Goal: Information Seeking & Learning: Check status

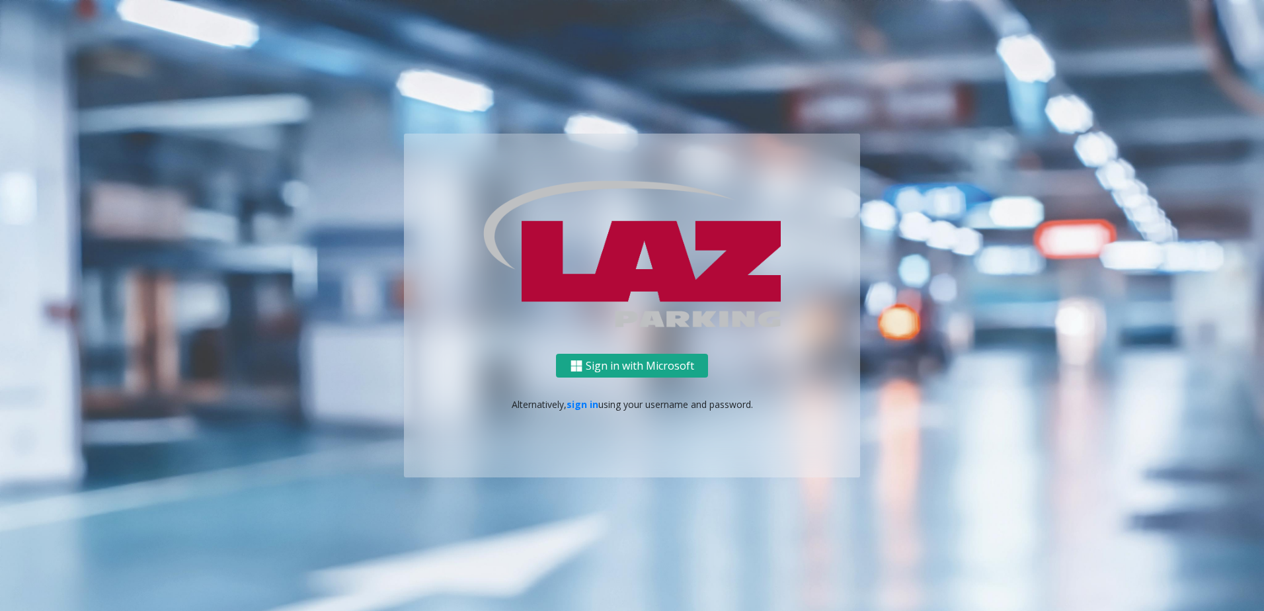
click at [614, 362] on button "Sign in with Microsoft" at bounding box center [632, 366] width 152 height 24
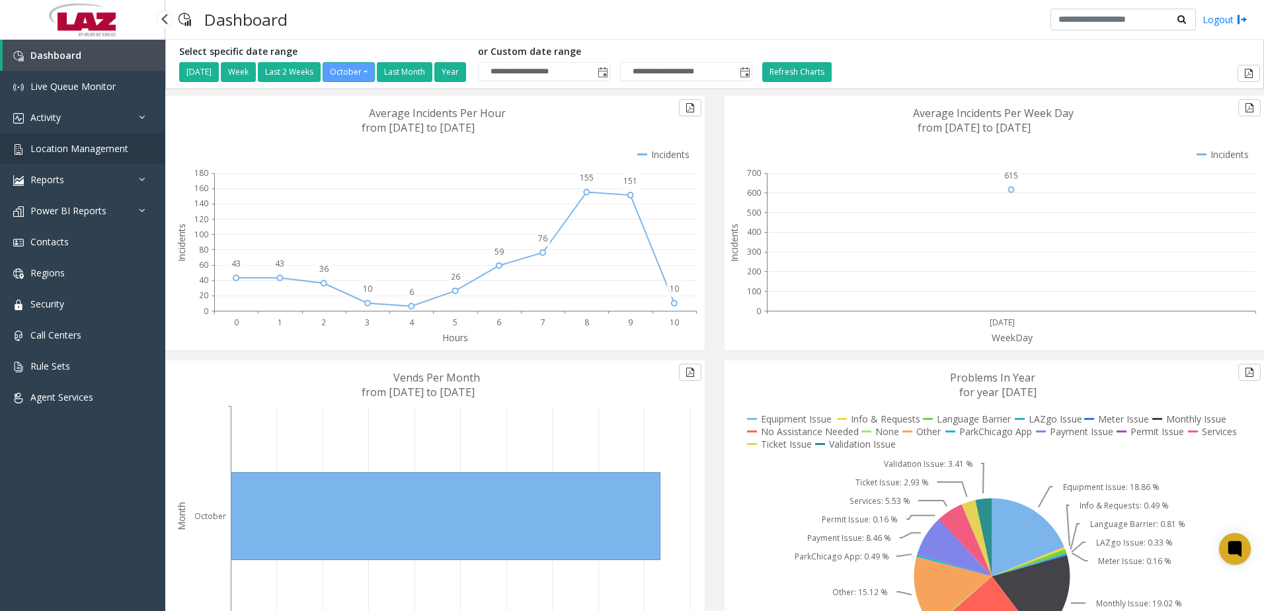
click at [104, 143] on span "Location Management" at bounding box center [79, 148] width 98 height 13
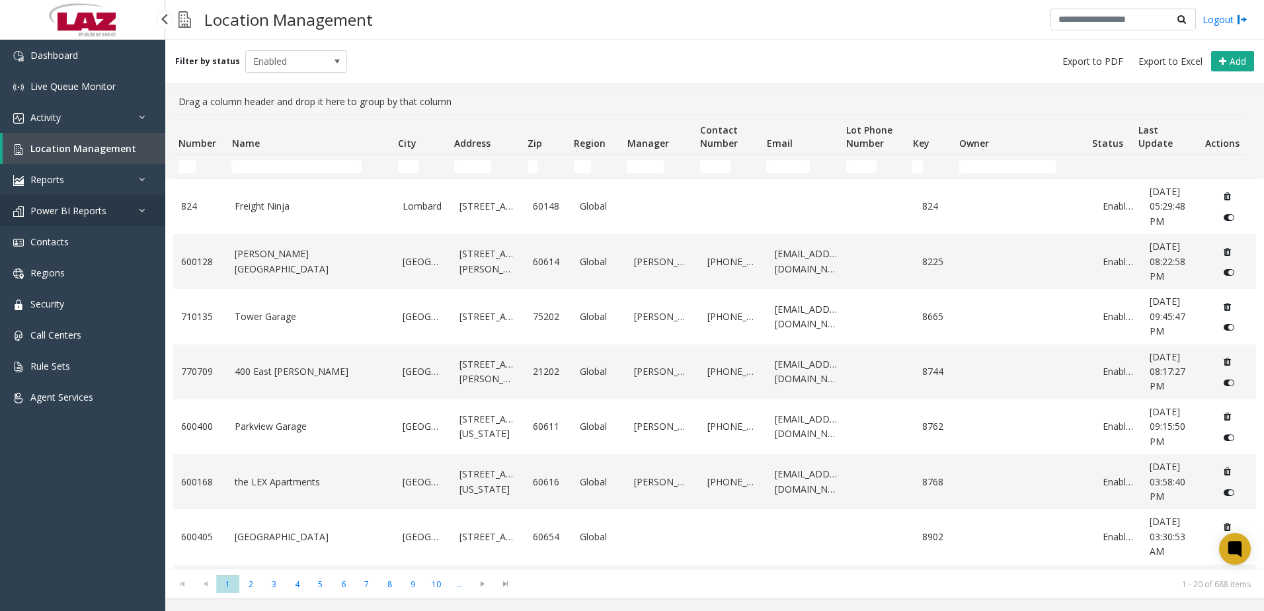
click at [85, 208] on span "Power BI Reports" at bounding box center [68, 210] width 76 height 13
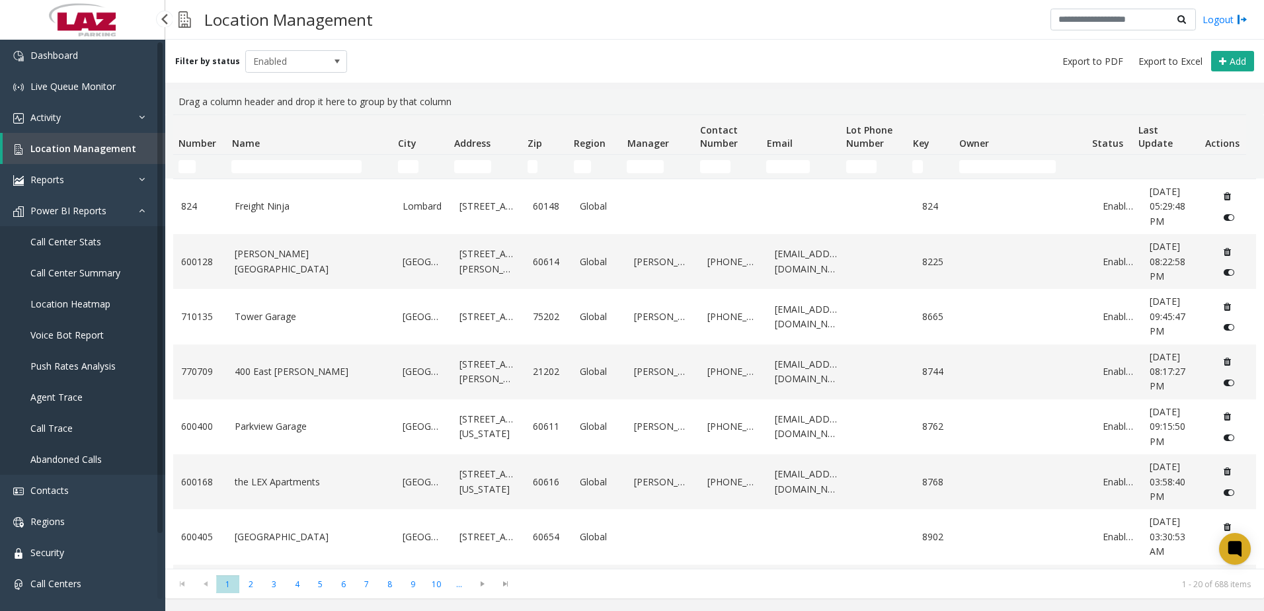
click at [83, 237] on span "Call Center Stats" at bounding box center [65, 241] width 71 height 13
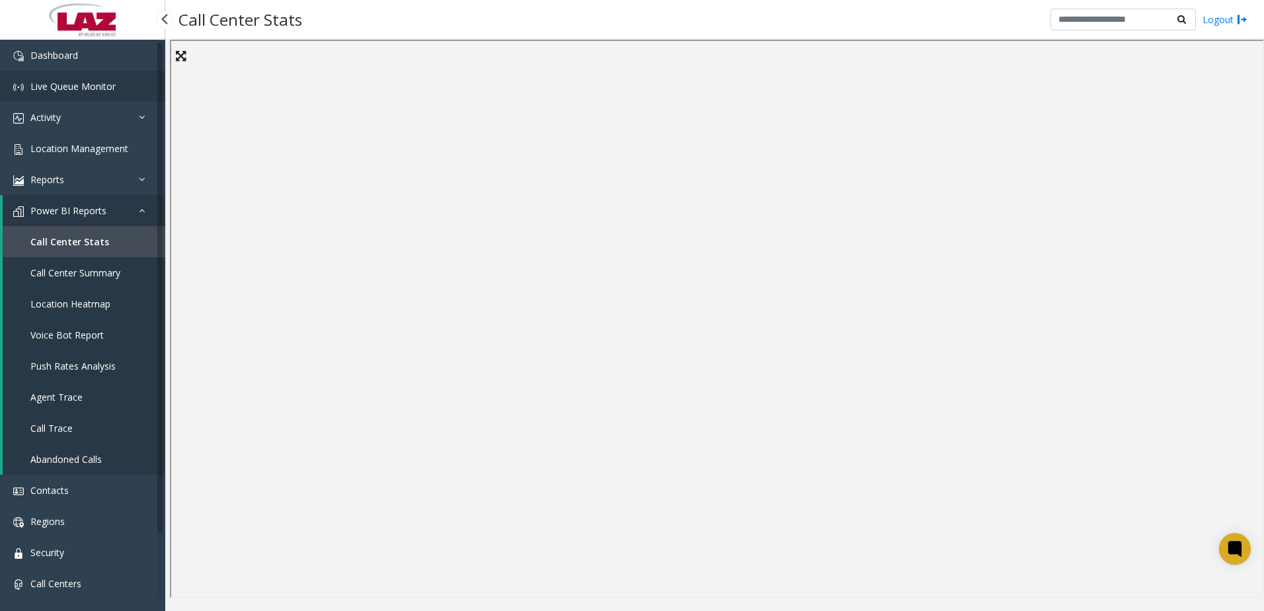
click at [76, 81] on span "Live Queue Monitor" at bounding box center [72, 86] width 85 height 13
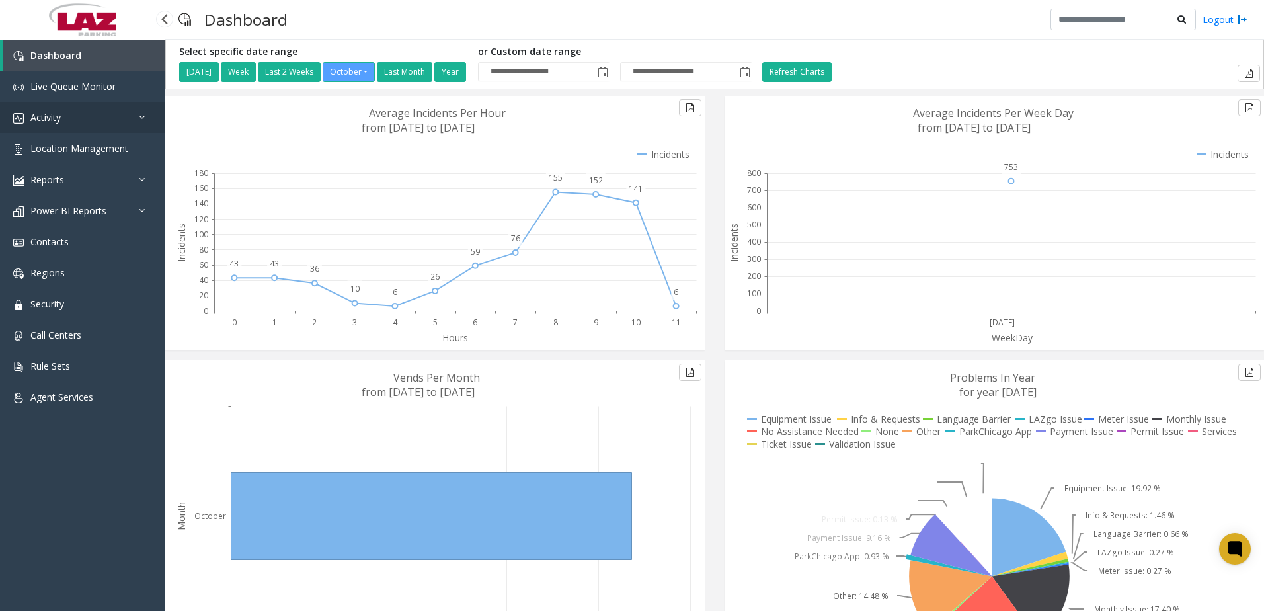
click at [106, 117] on link "Activity" at bounding box center [82, 117] width 165 height 31
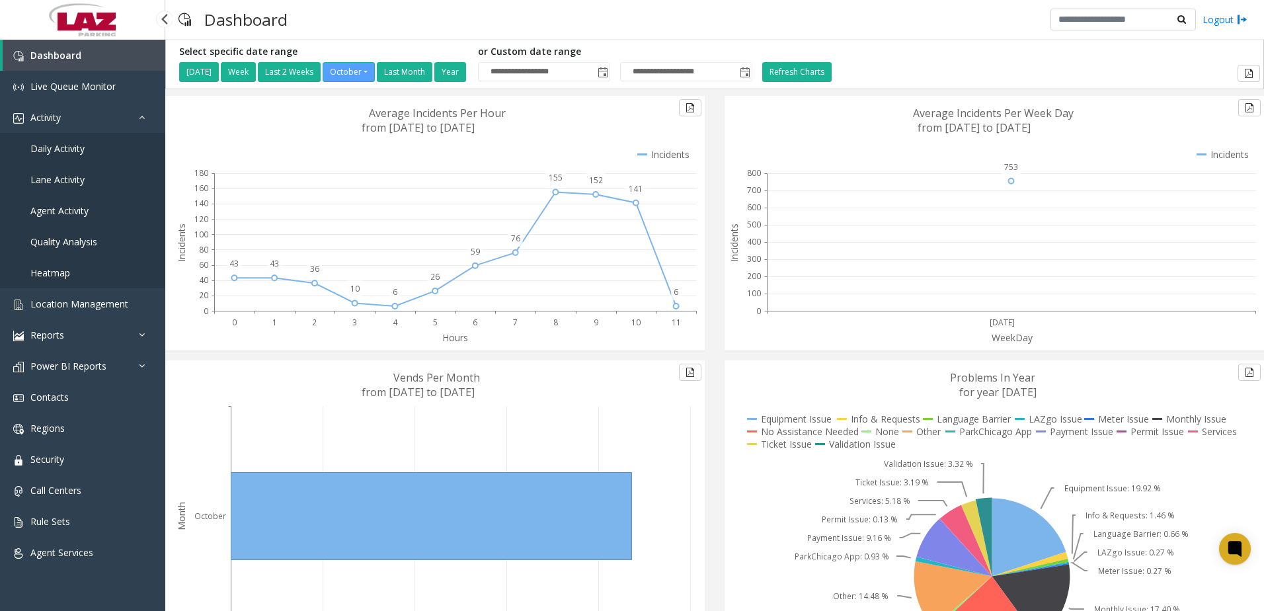
click at [91, 143] on link "Daily Activity" at bounding box center [82, 148] width 165 height 31
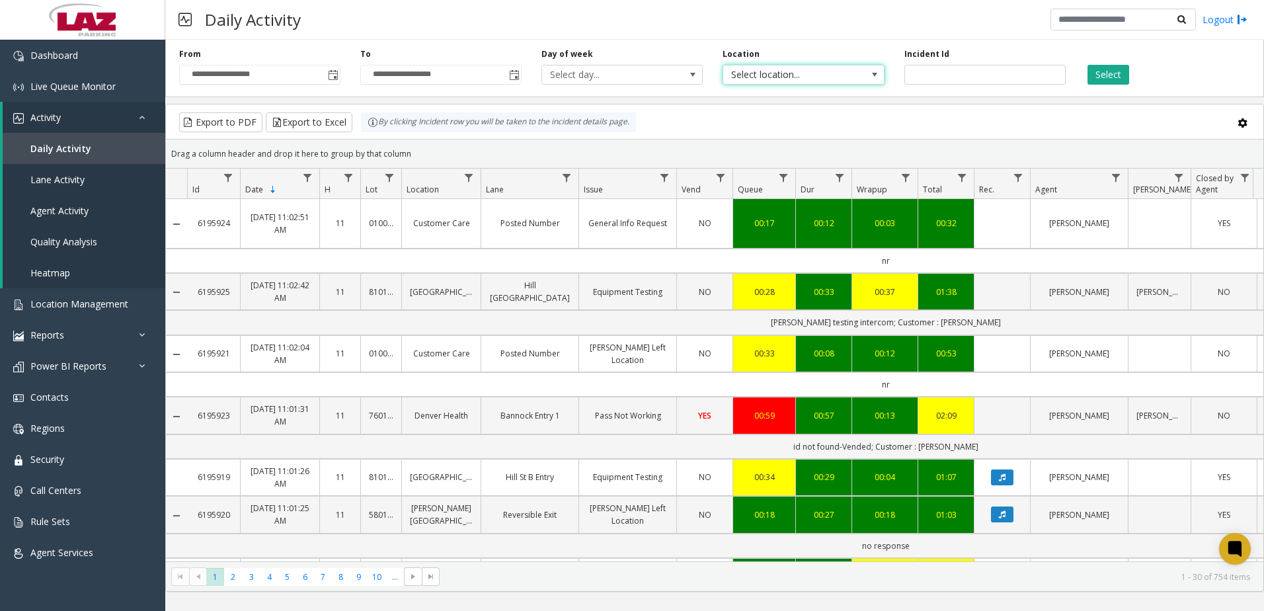
click at [828, 77] on span "Select location..." at bounding box center [787, 74] width 128 height 19
type input "******"
click at [734, 146] on li "824 Freight Ninja" at bounding box center [802, 145] width 157 height 18
click at [1118, 76] on button "Select" at bounding box center [1108, 75] width 42 height 20
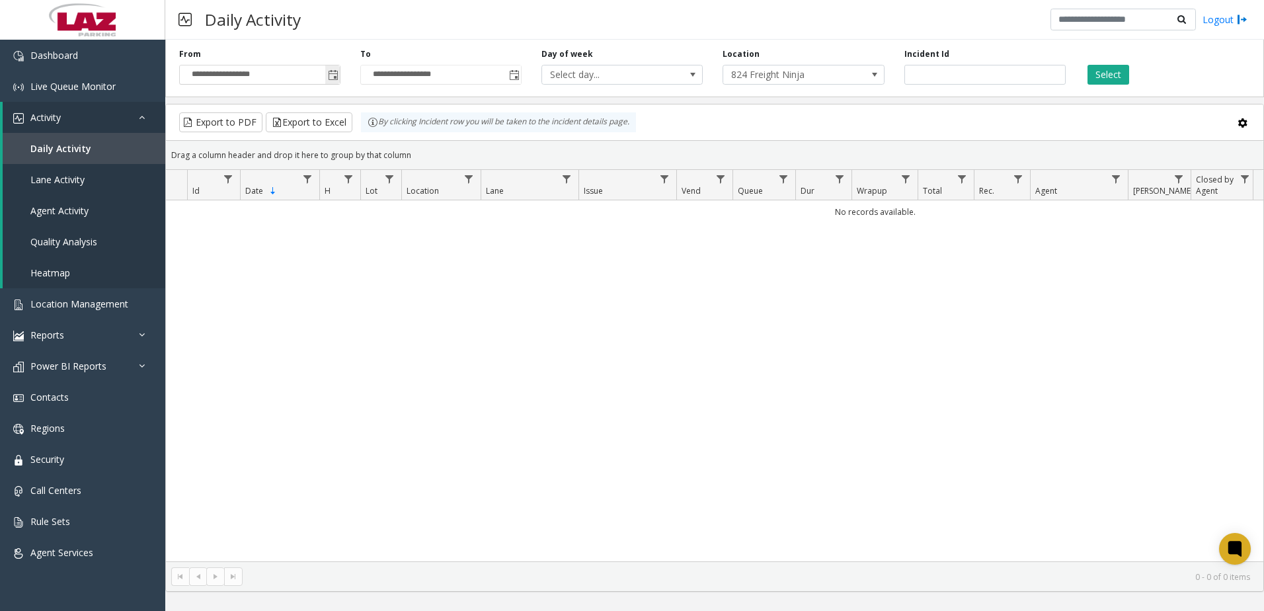
click at [334, 74] on span "Toggle popup" at bounding box center [333, 75] width 11 height 11
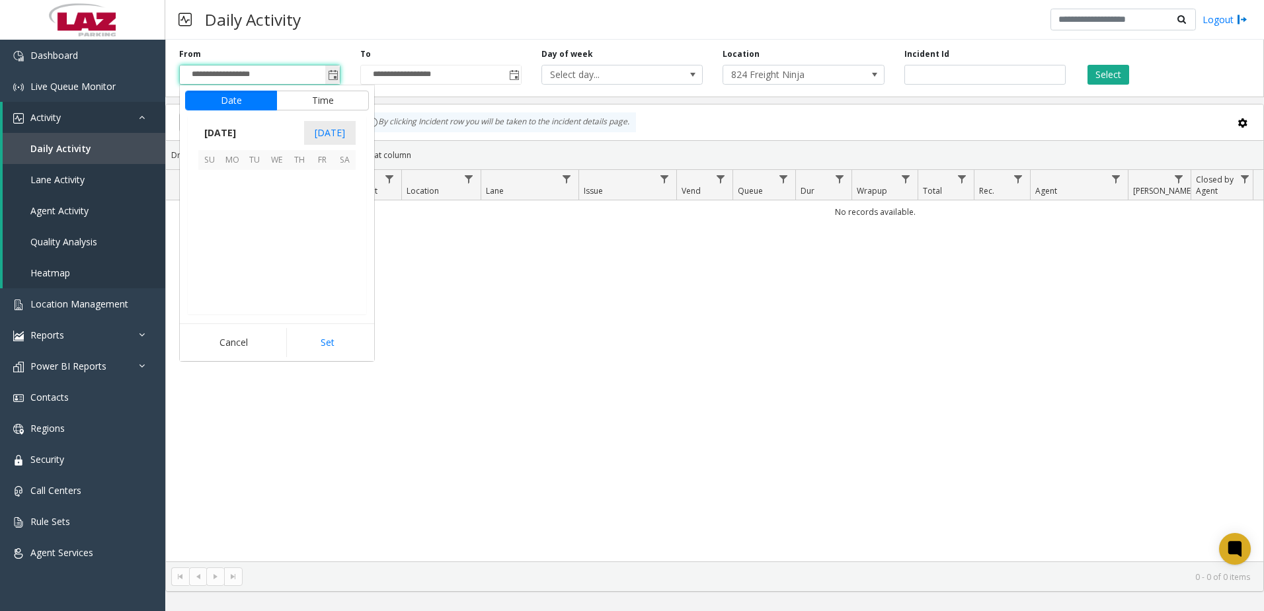
scroll to position [237406, 0]
click at [241, 124] on span "[DATE]" at bounding box center [220, 133] width 44 height 20
click at [214, 221] on span "Sep" at bounding box center [214, 224] width 32 height 32
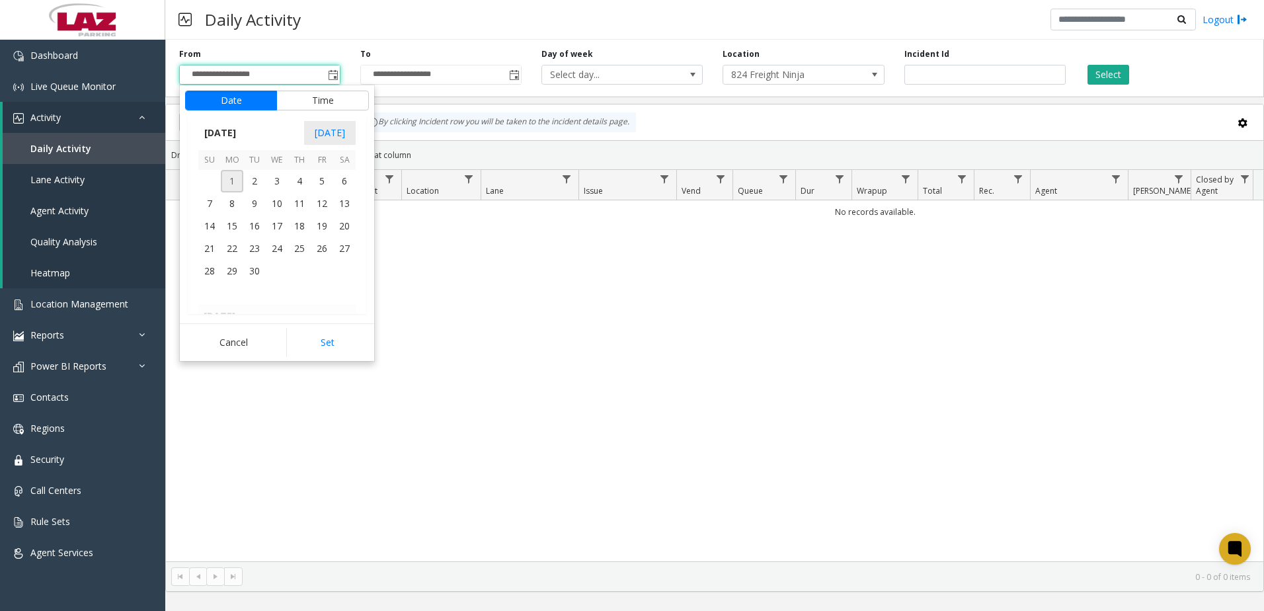
click at [235, 180] on span "1" at bounding box center [232, 181] width 22 height 22
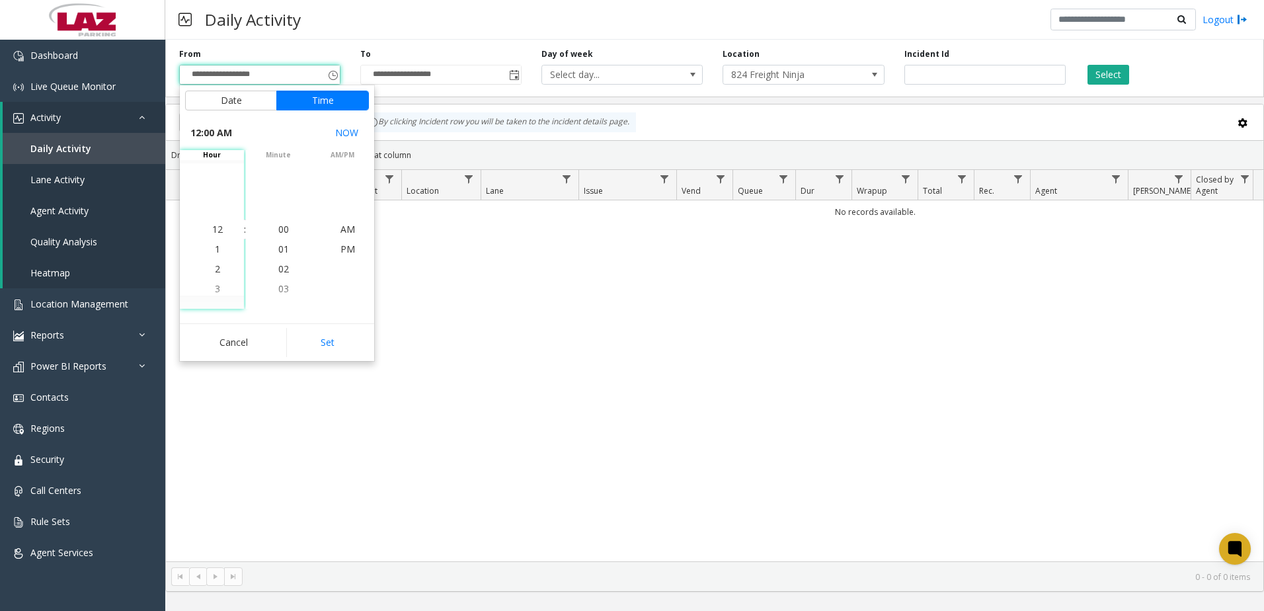
click at [342, 346] on button "Set" at bounding box center [327, 342] width 83 height 29
type input "**********"
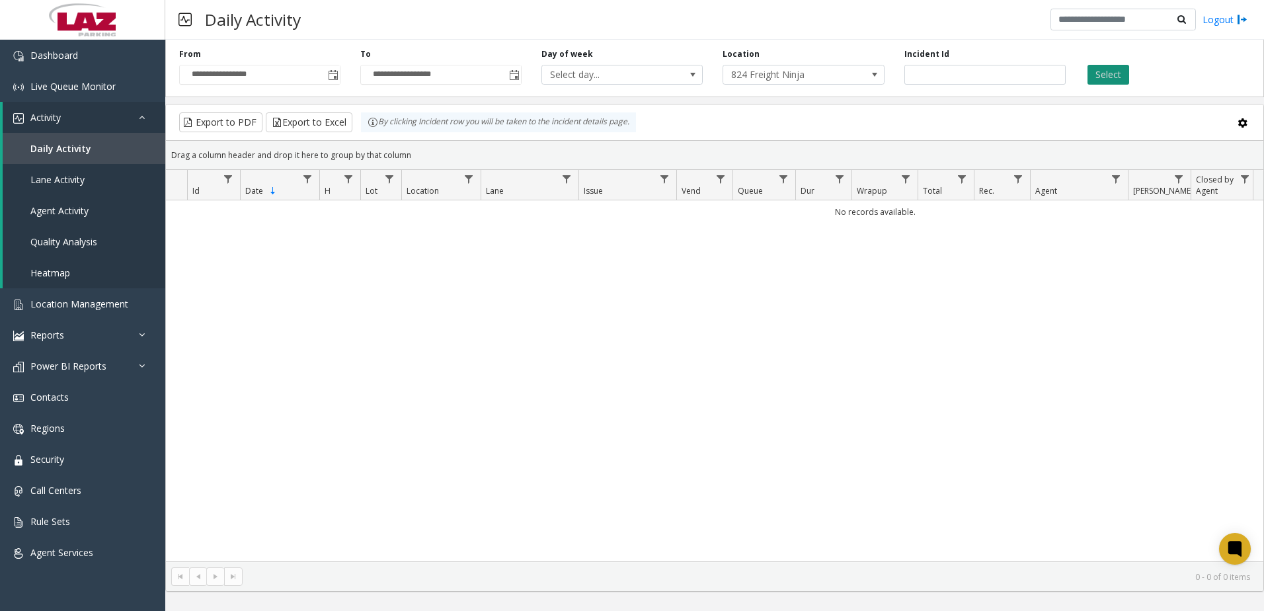
click at [1110, 74] on button "Select" at bounding box center [1108, 75] width 42 height 20
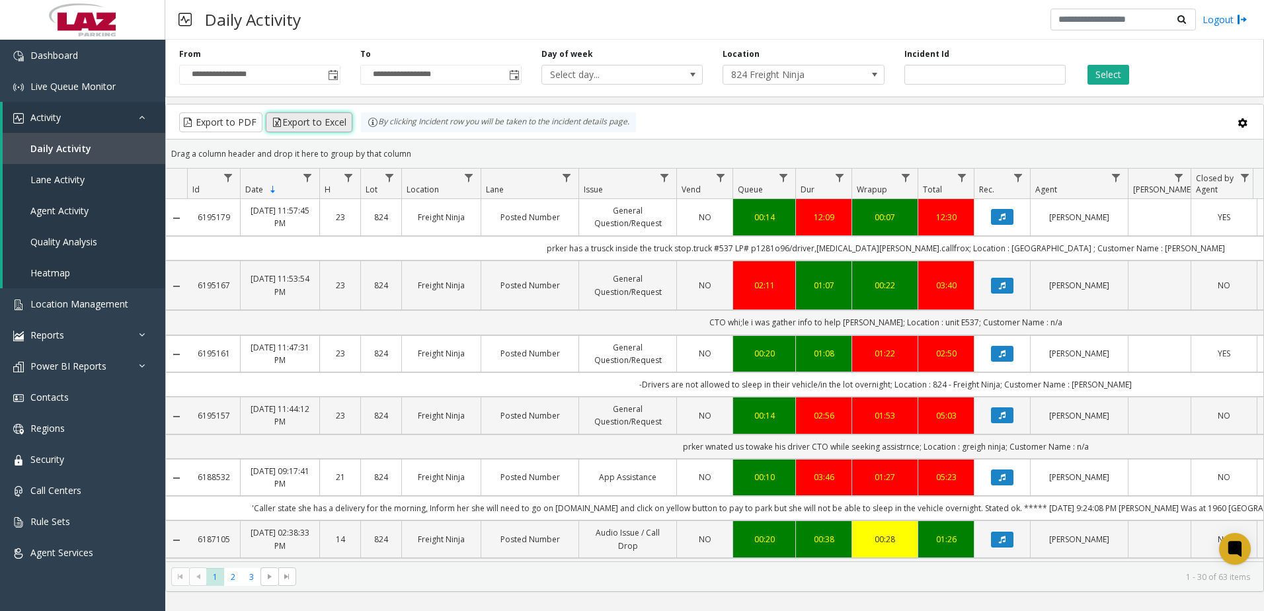
click at [321, 114] on button "Export to Excel" at bounding box center [309, 122] width 87 height 20
click at [998, 213] on button "Data table" at bounding box center [1002, 217] width 22 height 16
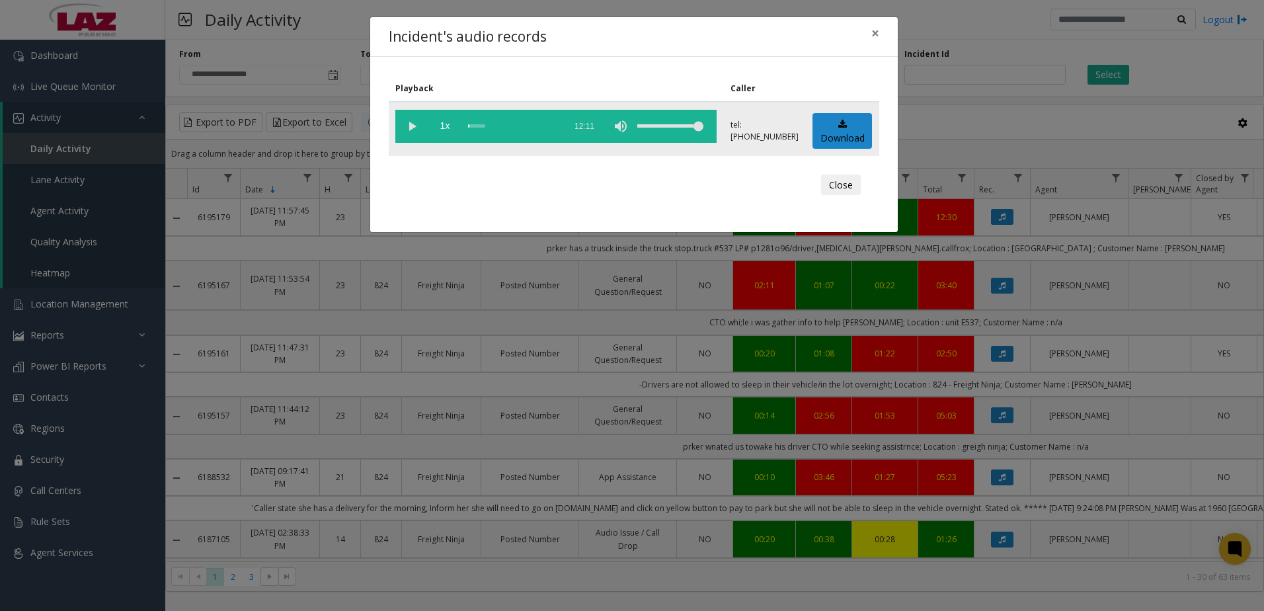
click at [409, 125] on vg-play-pause at bounding box center [411, 126] width 33 height 33
click at [875, 28] on span "×" at bounding box center [875, 33] width 8 height 19
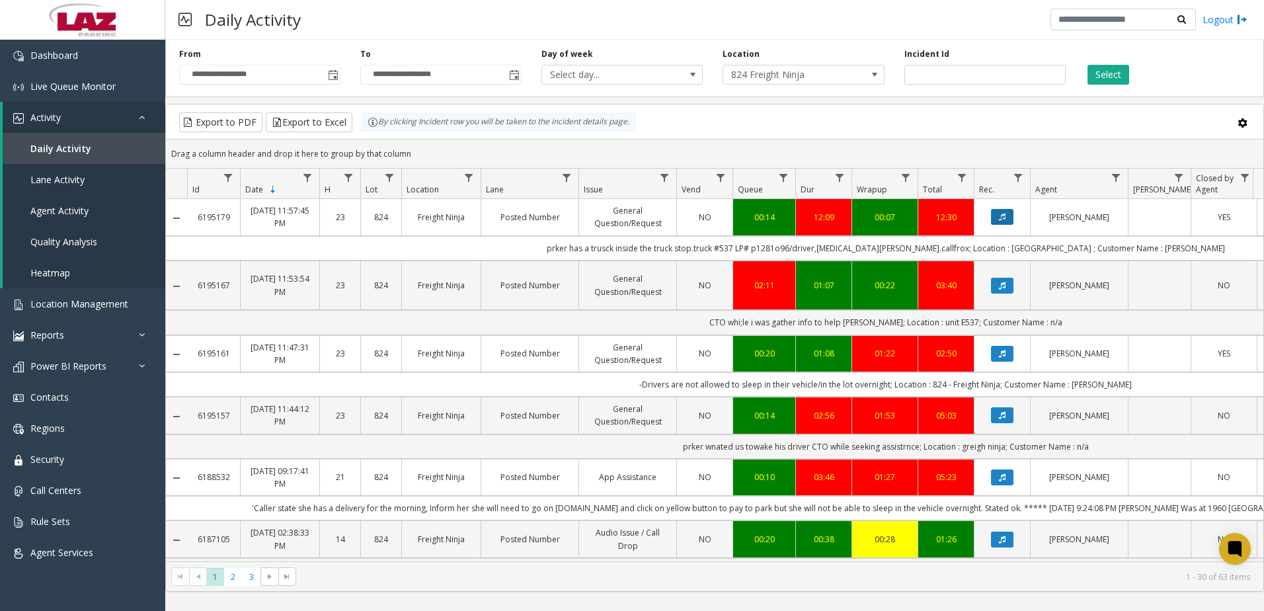
click at [999, 218] on icon "Data table" at bounding box center [1002, 217] width 7 height 8
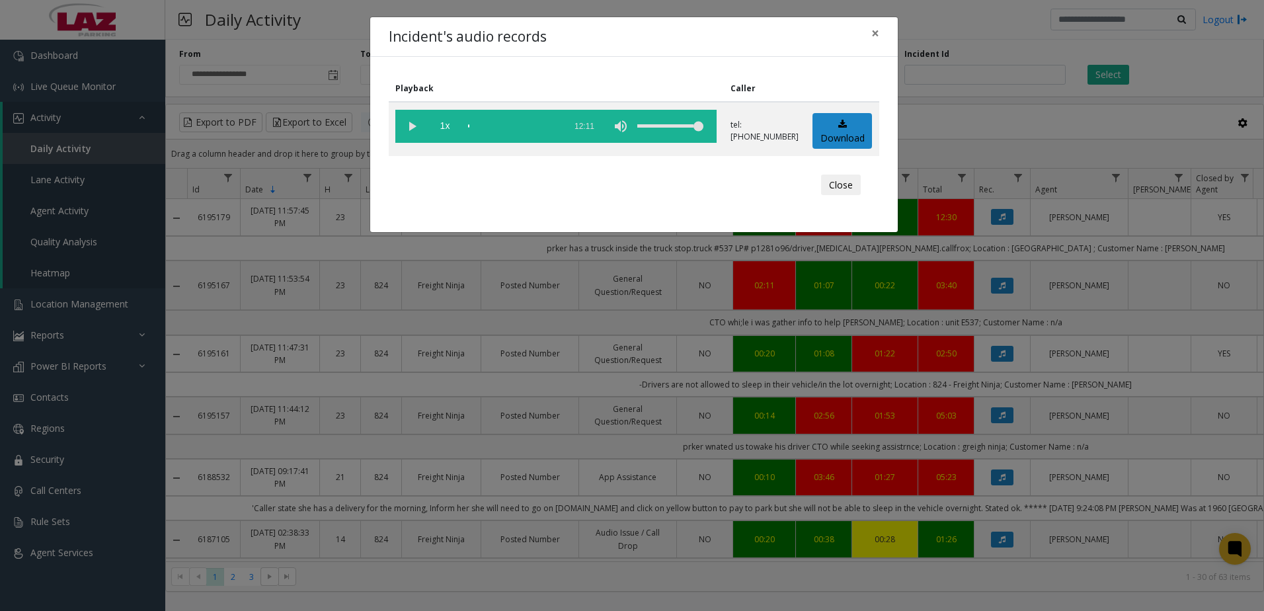
click at [1011, 15] on div "Incident's audio records × Playback Caller 1x 12:11 tel:[PHONE_NUMBER] Download…" at bounding box center [632, 305] width 1264 height 611
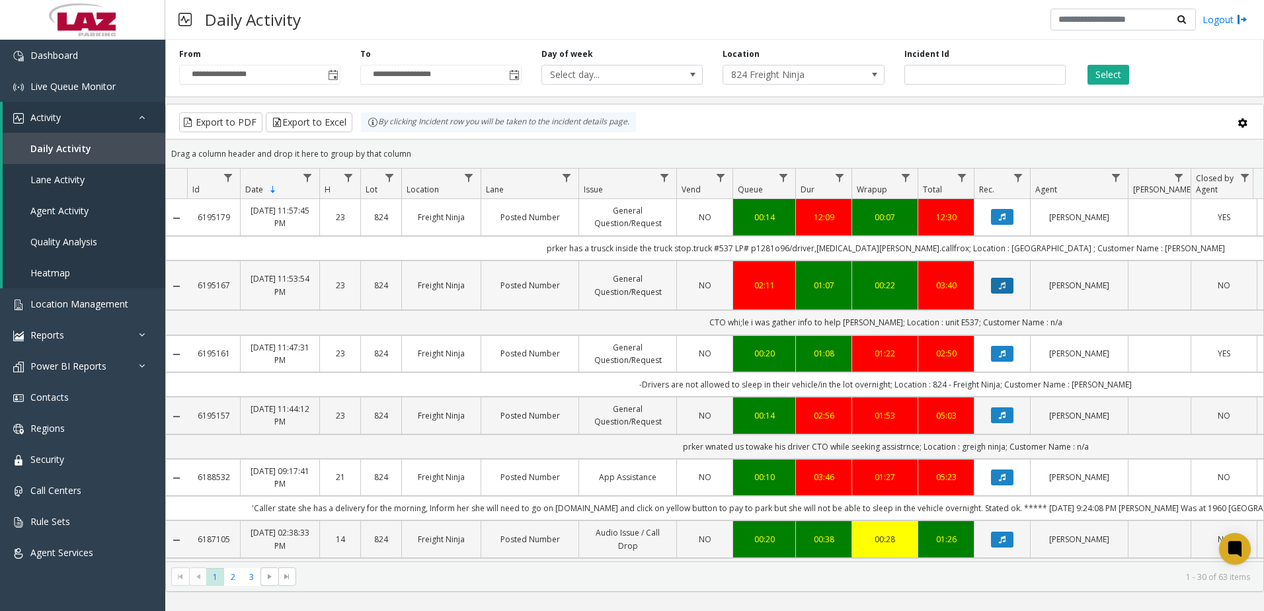
click at [1002, 282] on icon "Data table" at bounding box center [1002, 286] width 7 height 8
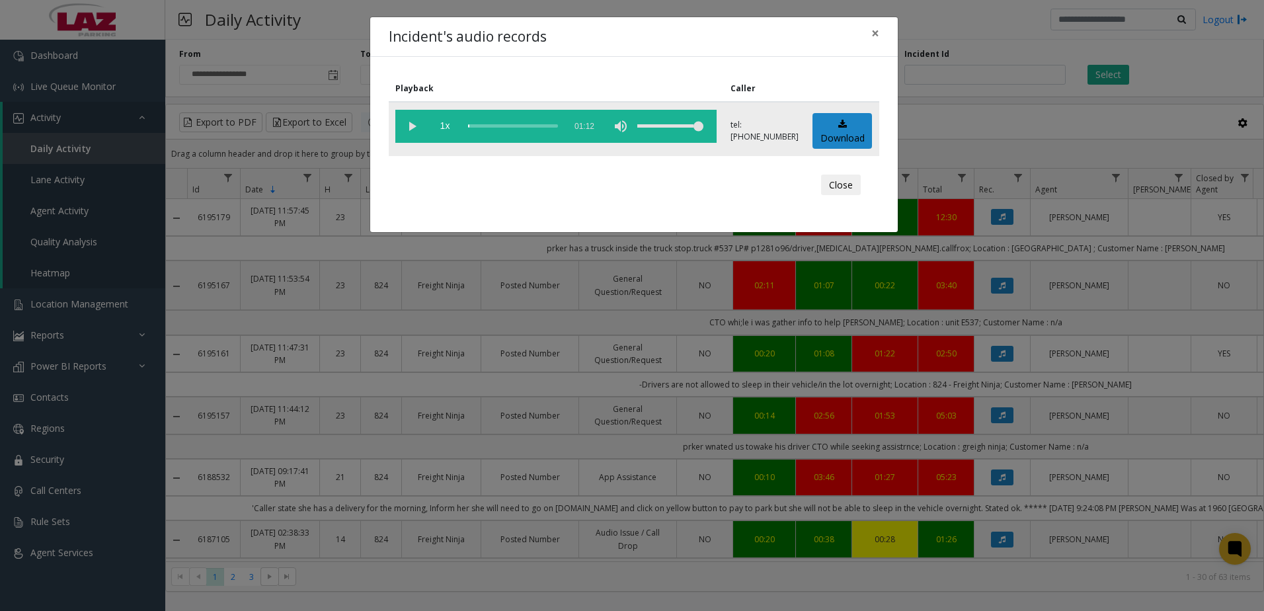
click at [418, 120] on vg-play-pause at bounding box center [411, 126] width 33 height 33
click at [485, 122] on div "scrub bar" at bounding box center [513, 126] width 90 height 33
click at [840, 183] on button "Close" at bounding box center [841, 185] width 40 height 21
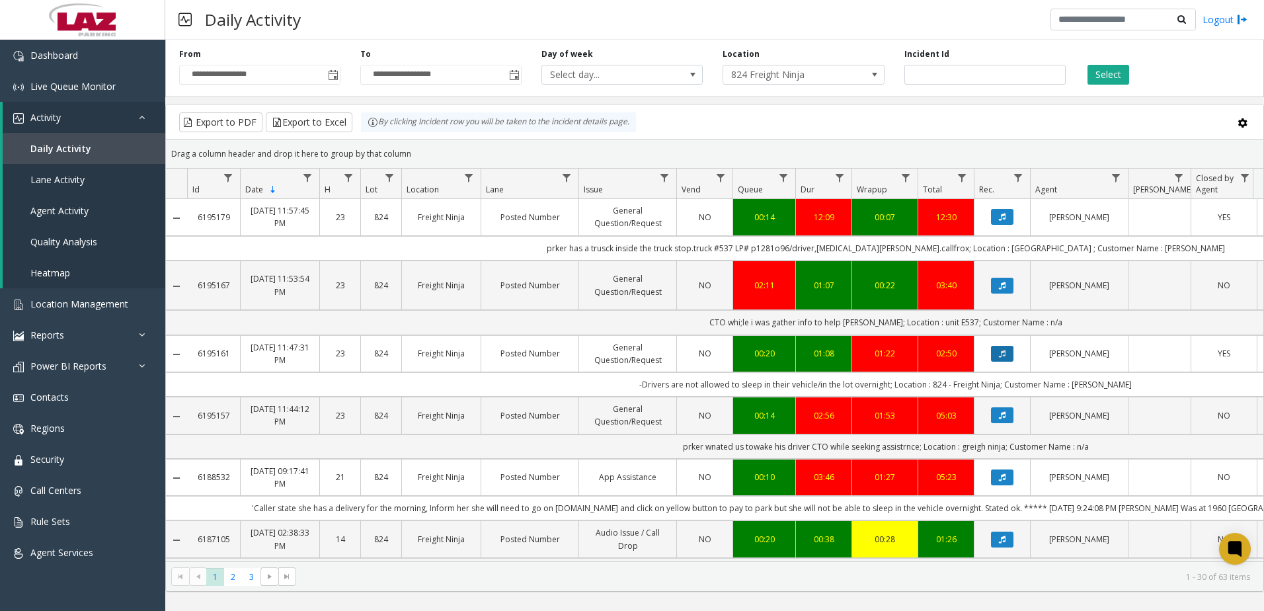
click at [999, 350] on icon "Data table" at bounding box center [1002, 354] width 7 height 8
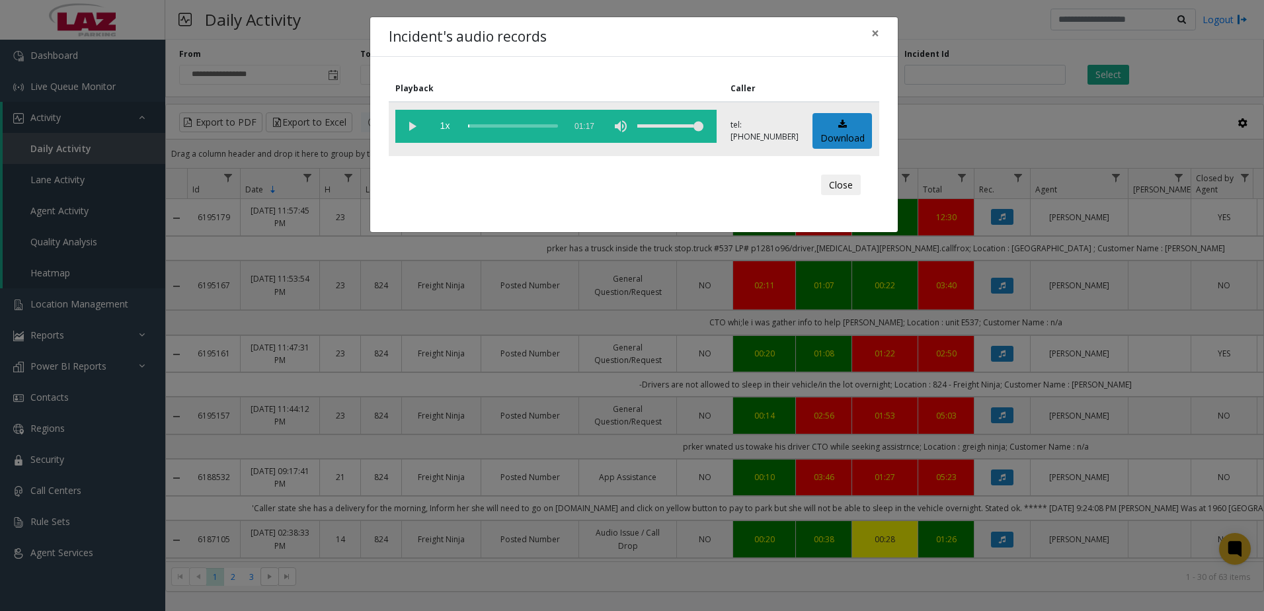
click at [409, 126] on vg-play-pause at bounding box center [411, 126] width 33 height 33
click at [1070, 116] on div "Incident's audio records × Playback Caller 1x 01:17 tel:[PHONE_NUMBER] Download…" at bounding box center [632, 305] width 1264 height 611
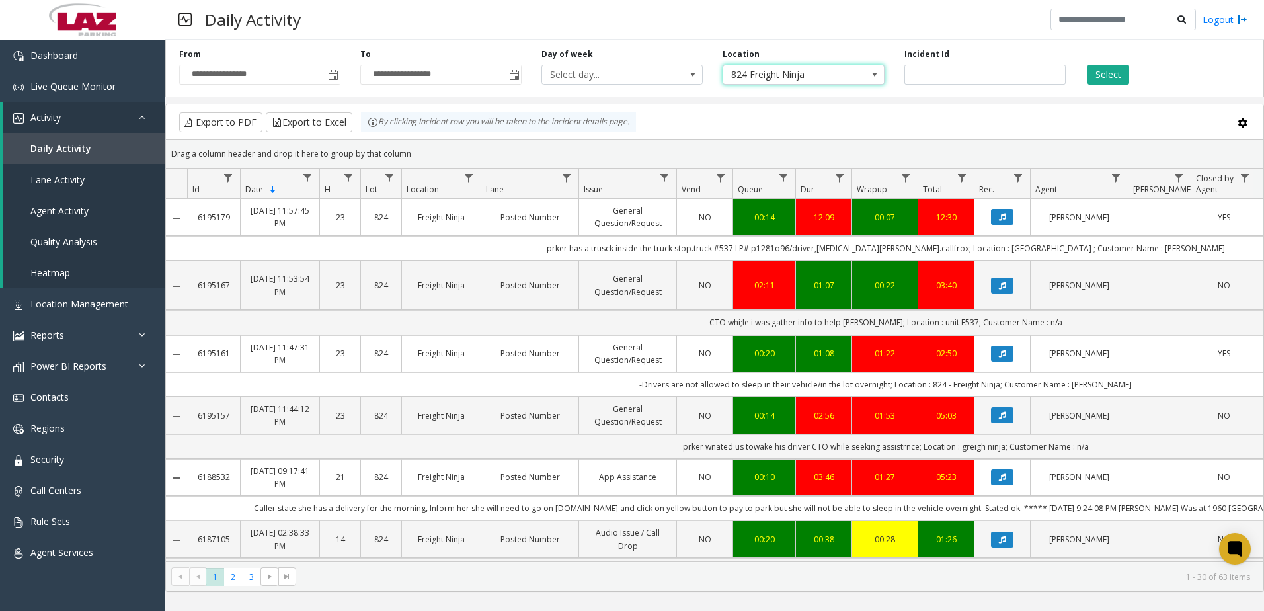
click at [816, 79] on span "824 Freight Ninja" at bounding box center [787, 74] width 128 height 19
type input "******"
click at [824, 148] on li "100240 Chicago Meters" at bounding box center [802, 148] width 157 height 18
click at [516, 73] on span "Toggle popup" at bounding box center [514, 75] width 11 height 11
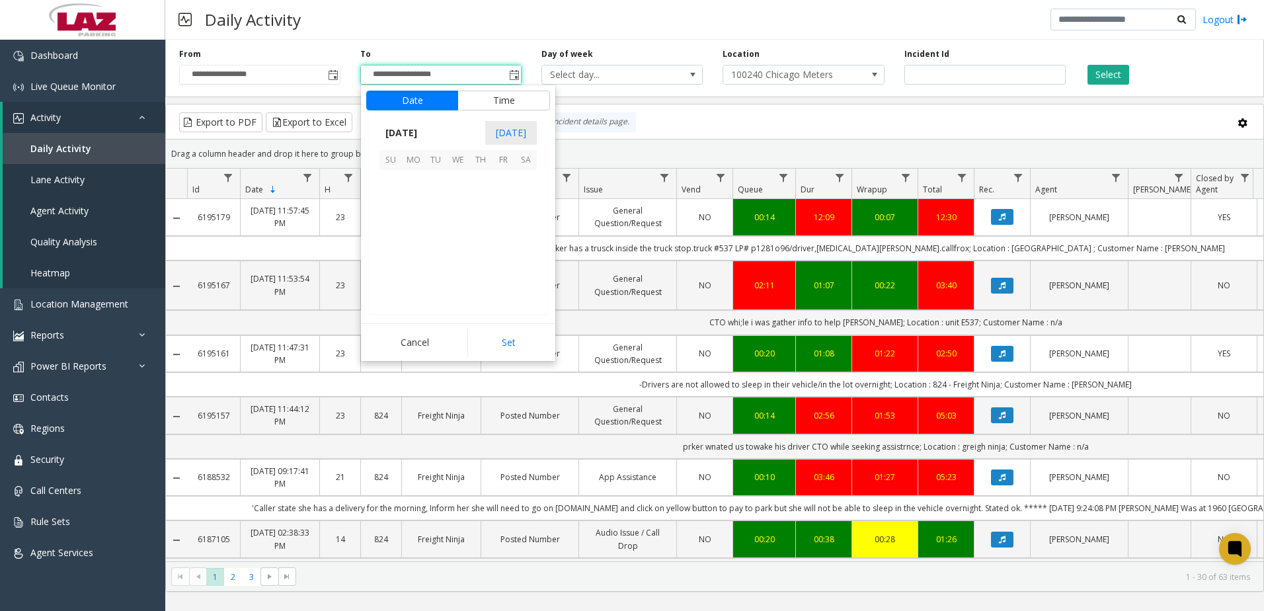
scroll to position [20, 0]
click at [422, 131] on span "[DATE]" at bounding box center [401, 133] width 44 height 20
click at [395, 225] on span "Sep" at bounding box center [395, 224] width 32 height 32
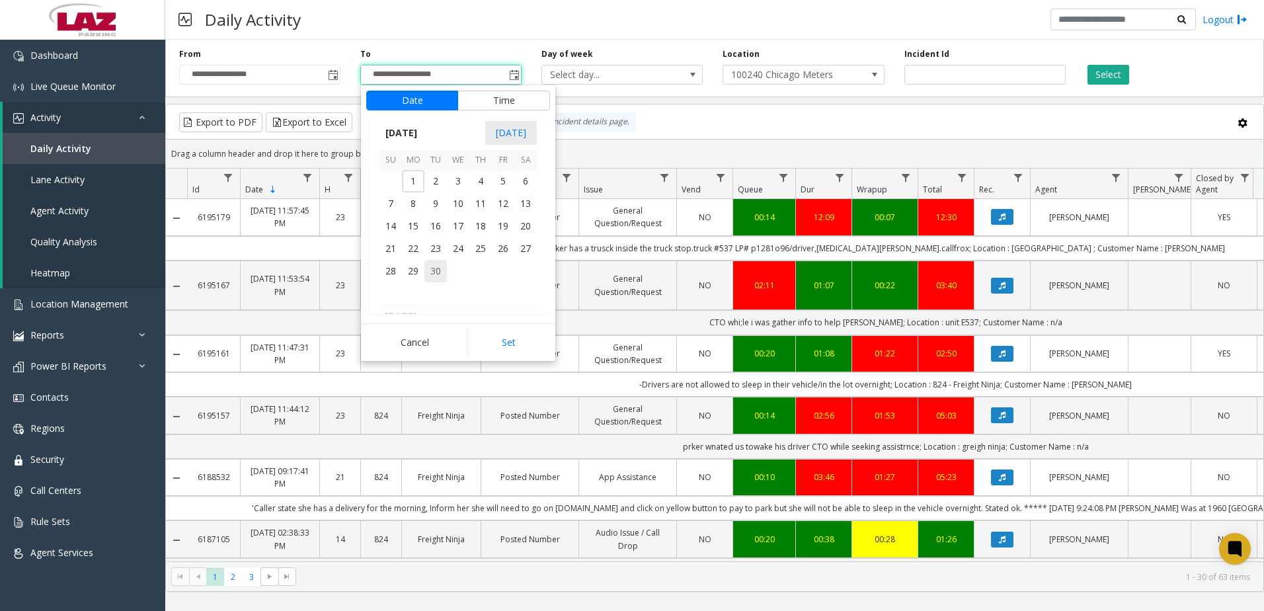
click at [435, 270] on span "30" at bounding box center [435, 271] width 22 height 22
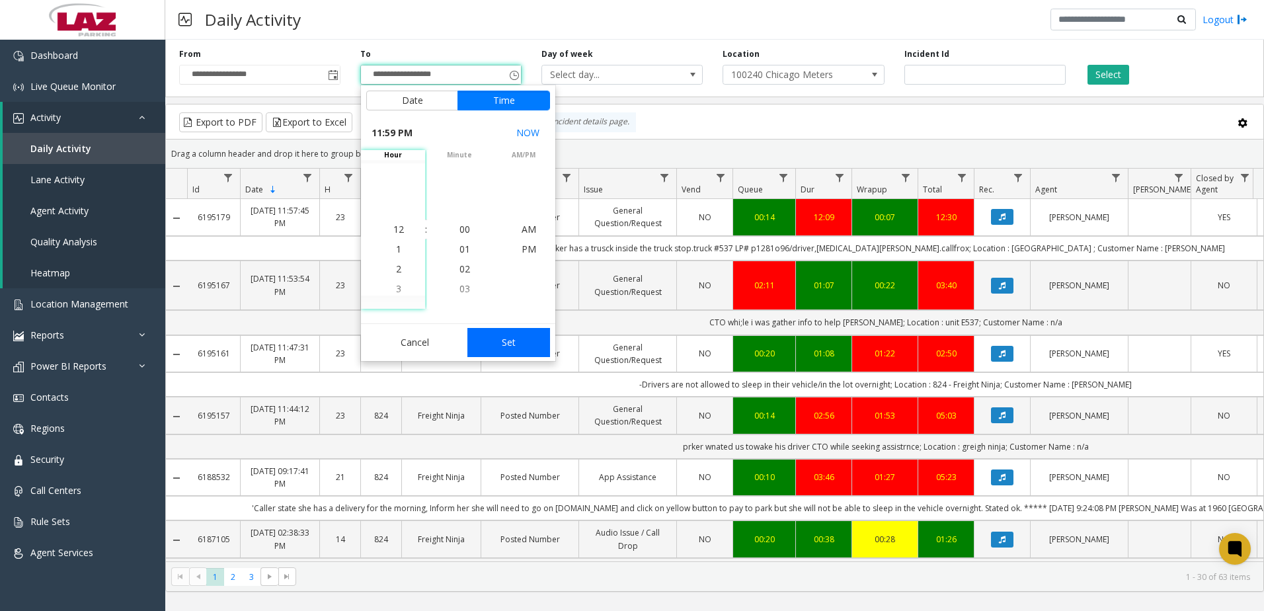
scroll to position [20, 0]
click at [524, 341] on button "Set" at bounding box center [508, 342] width 83 height 29
type input "**********"
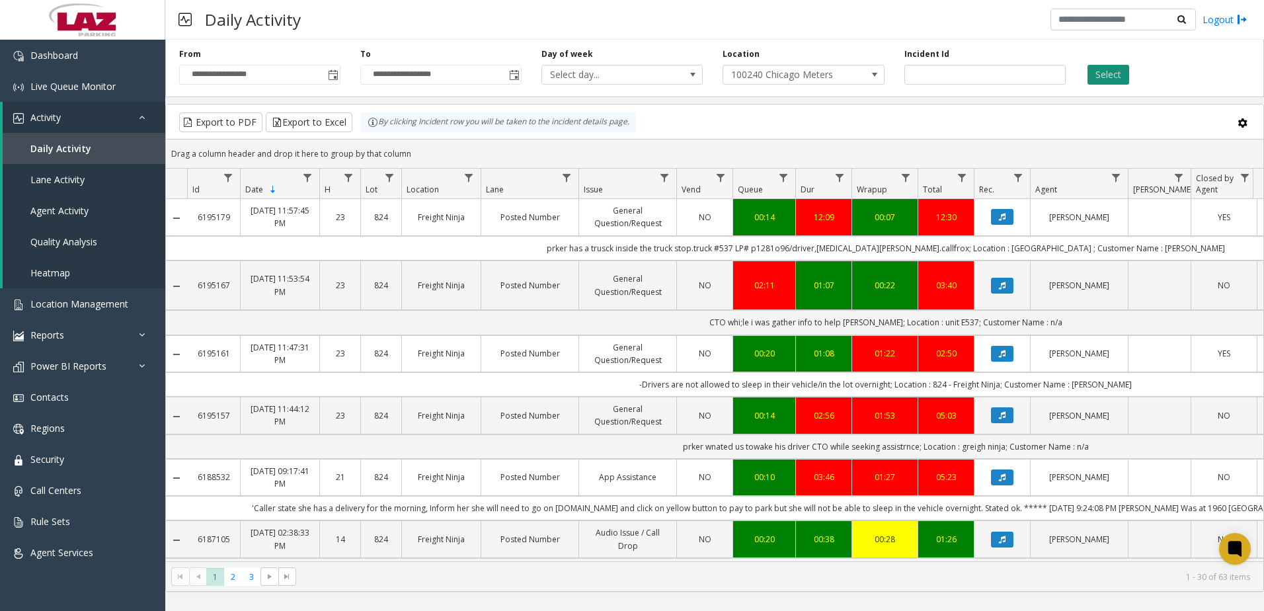
click at [1113, 73] on button "Select" at bounding box center [1108, 75] width 42 height 20
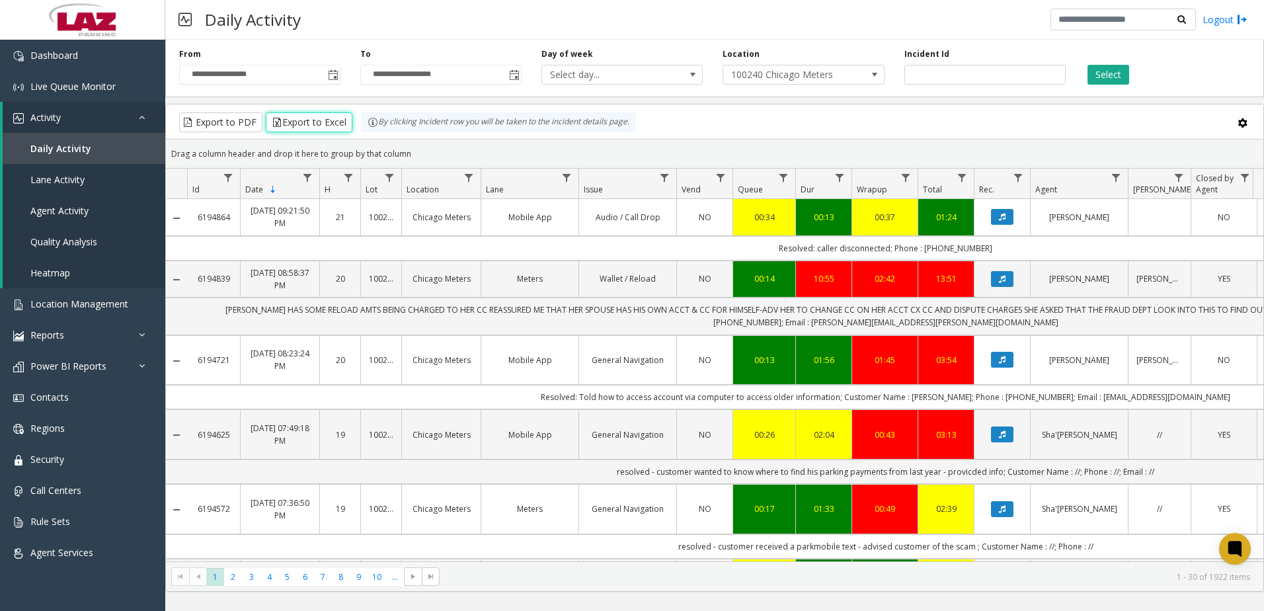
drag, startPoint x: 321, startPoint y: 121, endPoint x: 582, endPoint y: 98, distance: 262.1
click at [582, 99] on div "**********" at bounding box center [714, 312] width 1099 height 557
click at [1113, 77] on button "Select" at bounding box center [1108, 75] width 42 height 20
click at [340, 123] on button "Export to Excel" at bounding box center [309, 122] width 87 height 20
click at [754, 39] on div "Daily Activity Logout" at bounding box center [714, 20] width 1099 height 40
